Goal: Transaction & Acquisition: Purchase product/service

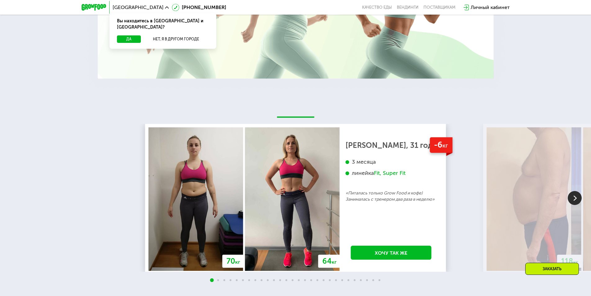
scroll to position [1149, 0]
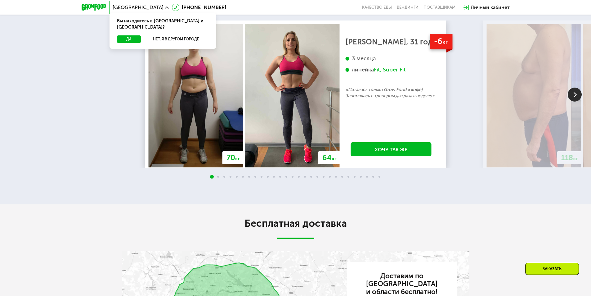
click at [576, 102] on img at bounding box center [575, 95] width 14 height 14
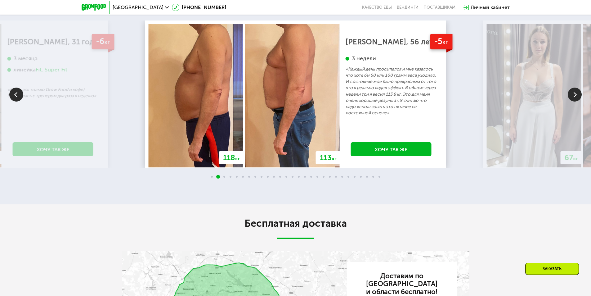
click at [576, 102] on img at bounding box center [575, 95] width 14 height 14
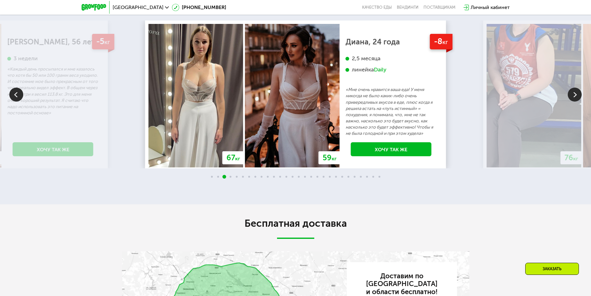
click at [576, 102] on img at bounding box center [575, 95] width 14 height 14
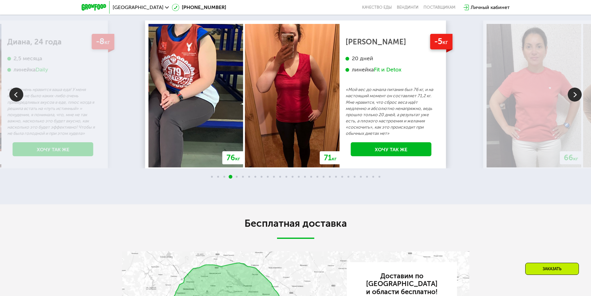
click at [576, 102] on img at bounding box center [575, 95] width 14 height 14
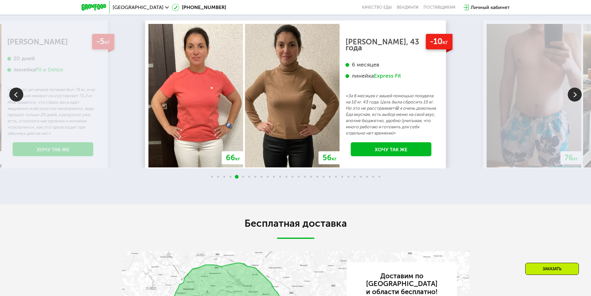
click at [576, 102] on img at bounding box center [575, 95] width 14 height 14
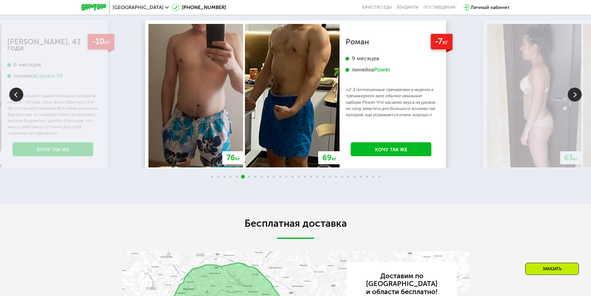
click at [576, 102] on img at bounding box center [575, 95] width 14 height 14
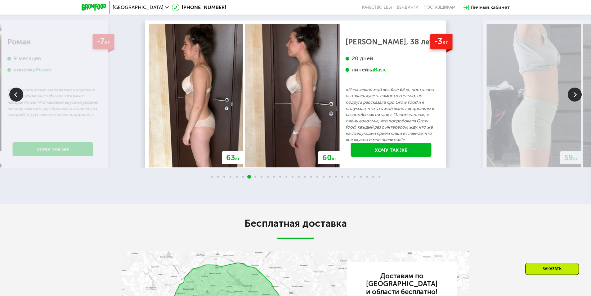
click at [576, 102] on img at bounding box center [575, 95] width 14 height 14
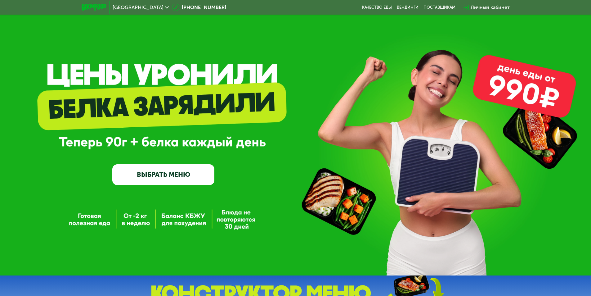
scroll to position [0, 0]
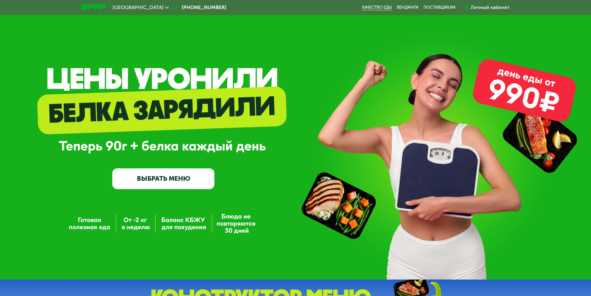
click at [379, 7] on link "Качество еды" at bounding box center [377, 7] width 30 height 5
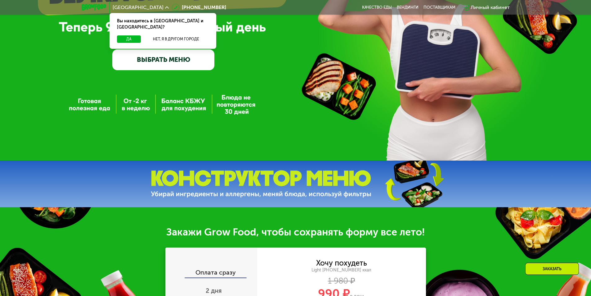
scroll to position [124, 0]
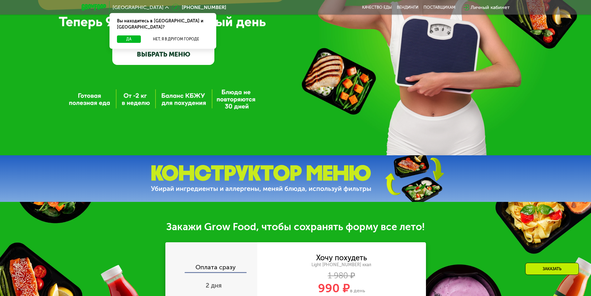
click at [163, 63] on link "ВЫБРАТЬ МЕНЮ" at bounding box center [163, 54] width 102 height 20
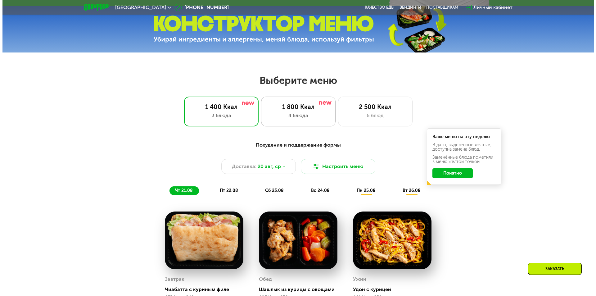
scroll to position [279, 0]
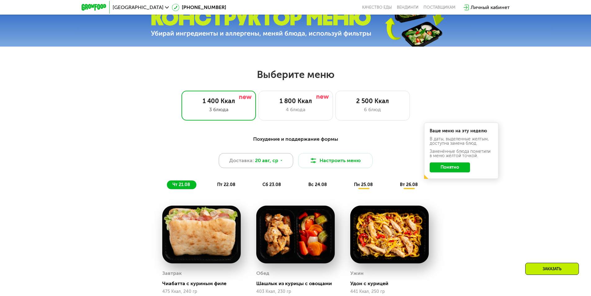
click at [273, 163] on span "20 авг, ср" at bounding box center [266, 160] width 23 height 7
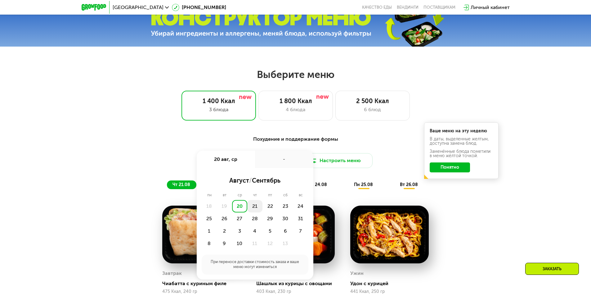
click at [263, 210] on div "21" at bounding box center [270, 206] width 15 height 12
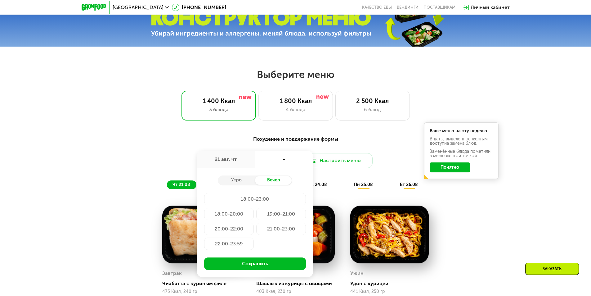
click at [496, 223] on div "Похудение и поддержание формы Доставка: [DATE] авг, чт - Утро Вечер 18:00-23:00…" at bounding box center [295, 266] width 591 height 278
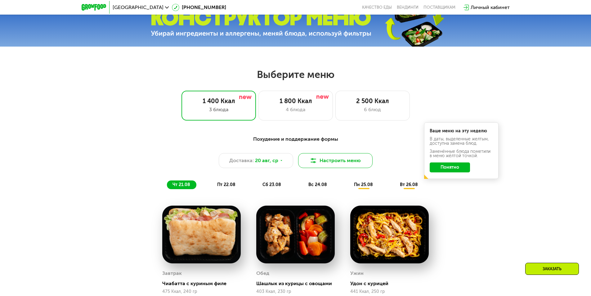
click at [335, 162] on button "Настроить меню" at bounding box center [335, 160] width 75 height 15
